Goal: Transaction & Acquisition: Purchase product/service

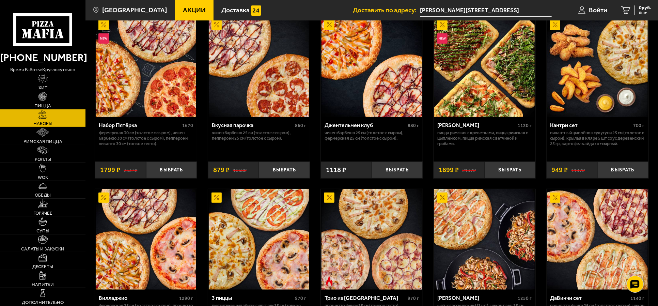
scroll to position [38, 0]
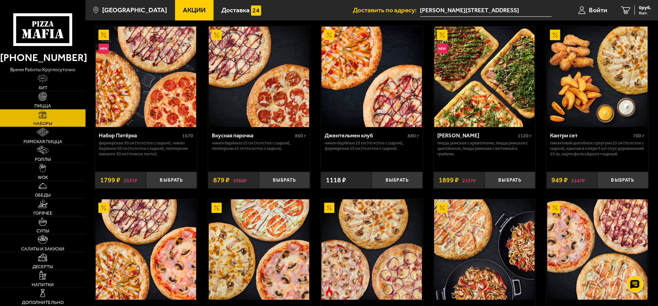
click at [156, 90] on img at bounding box center [146, 77] width 100 height 100
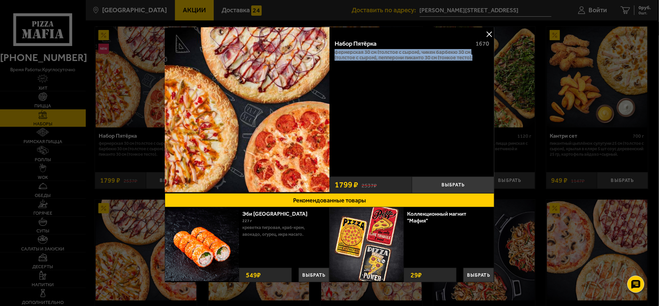
drag, startPoint x: 482, startPoint y: 61, endPoint x: 332, endPoint y: 53, distance: 150.3
click at [332, 53] on div "Набор Пятёрка 1670 Фермерская 30 см (толстое с сыром), Чикен Барбекю 30 см (тол…" at bounding box center [411, 103] width 165 height 139
copy p "Фермерская 30 см (толстое с сыром), Чикен Барбекю 30 см (толстое с сыром), Пепп…"
click at [441, 62] on div "Набор Пятёрка 1670 Фермерская 30 см (толстое с сыром), Чикен Барбекю 30 см (тол…" at bounding box center [411, 103] width 165 height 139
drag, startPoint x: 478, startPoint y: 56, endPoint x: 330, endPoint y: 37, distance: 149.6
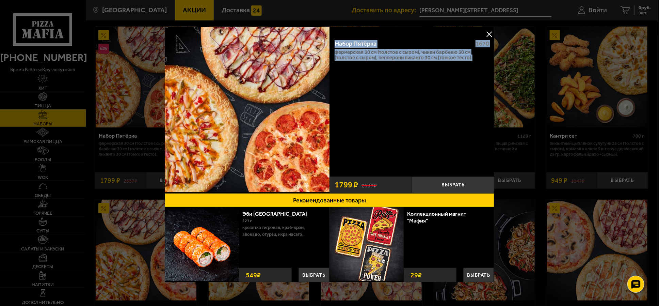
click at [330, 37] on div "Набор Пятёрка 1670 Фермерская 30 см (толстое с сыром), Чикен Барбекю 30 см (тол…" at bounding box center [411, 103] width 165 height 139
copy div "Набор Пятёрка 1670 Фермерская 30 см (толстое с сыром), Чикен Барбекю 30 см (тол…"
click at [486, 32] on button at bounding box center [489, 34] width 10 height 10
